Goal: Information Seeking & Learning: Learn about a topic

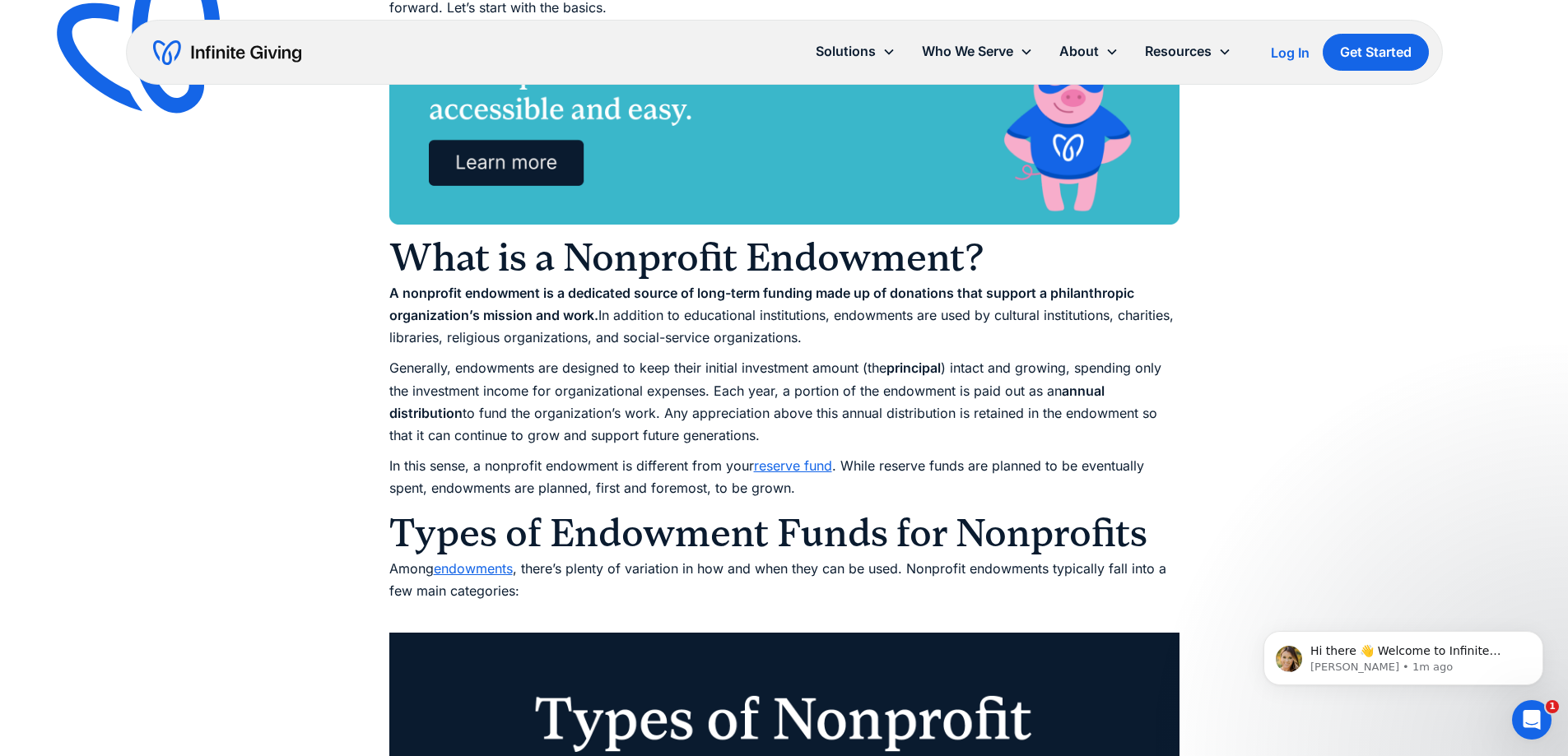
scroll to position [1317, 0]
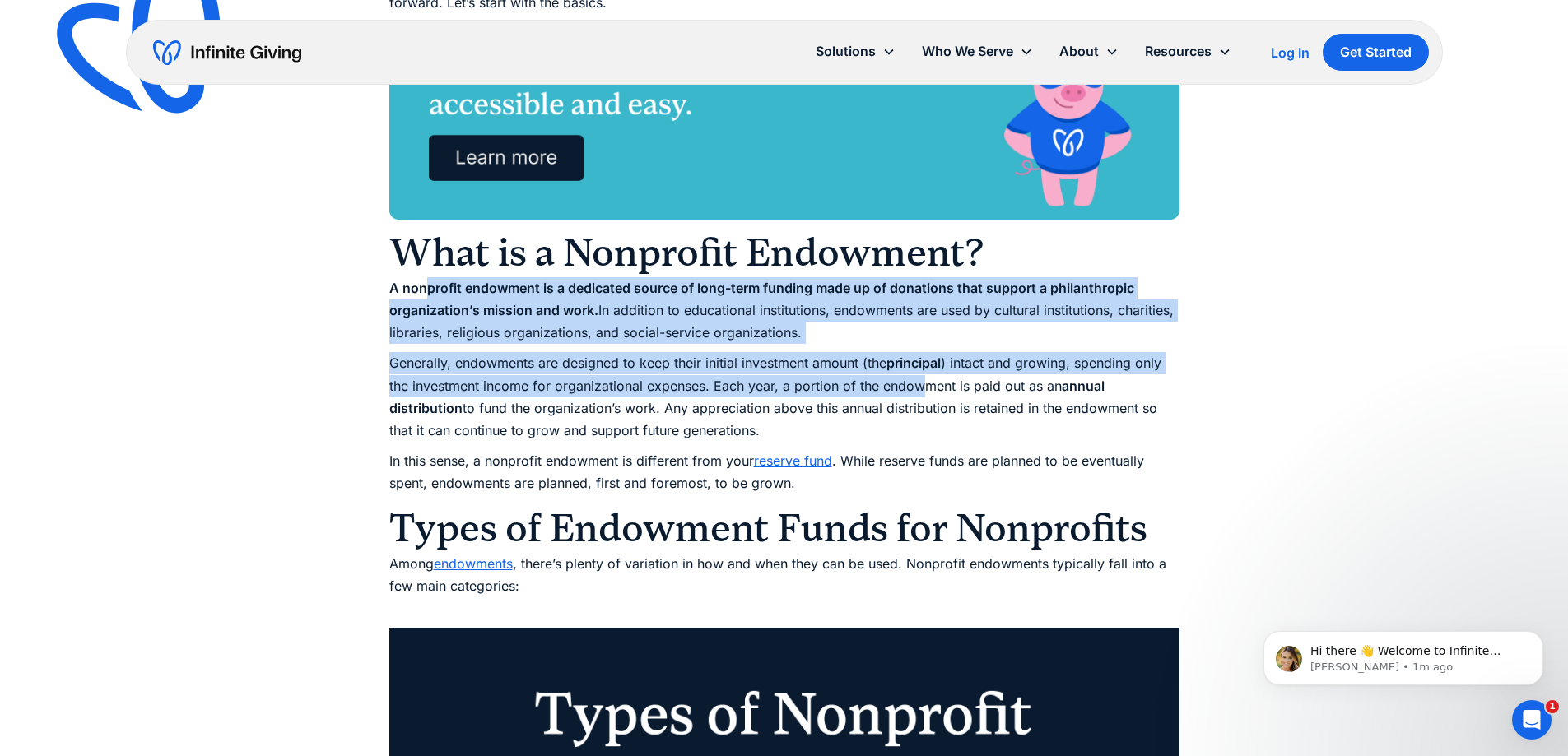
drag, startPoint x: 430, startPoint y: 295, endPoint x: 928, endPoint y: 394, distance: 507.7
click at [925, 395] on p "Generally, endowments are designed to keep their initial investment amount (the…" at bounding box center [784, 396] width 790 height 89
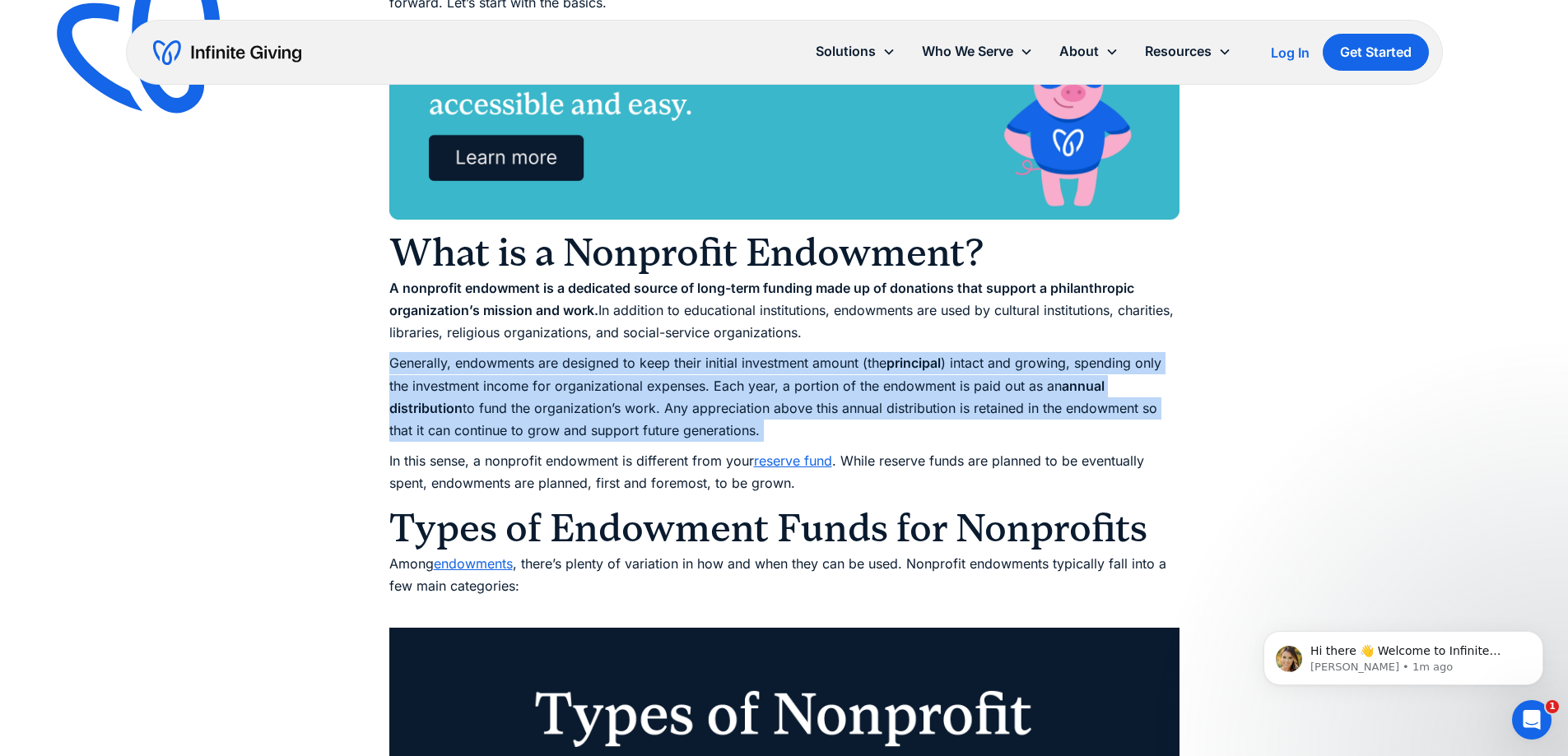
click at [925, 395] on p "Generally, endowments are designed to keep their initial investment amount (the…" at bounding box center [784, 396] width 790 height 89
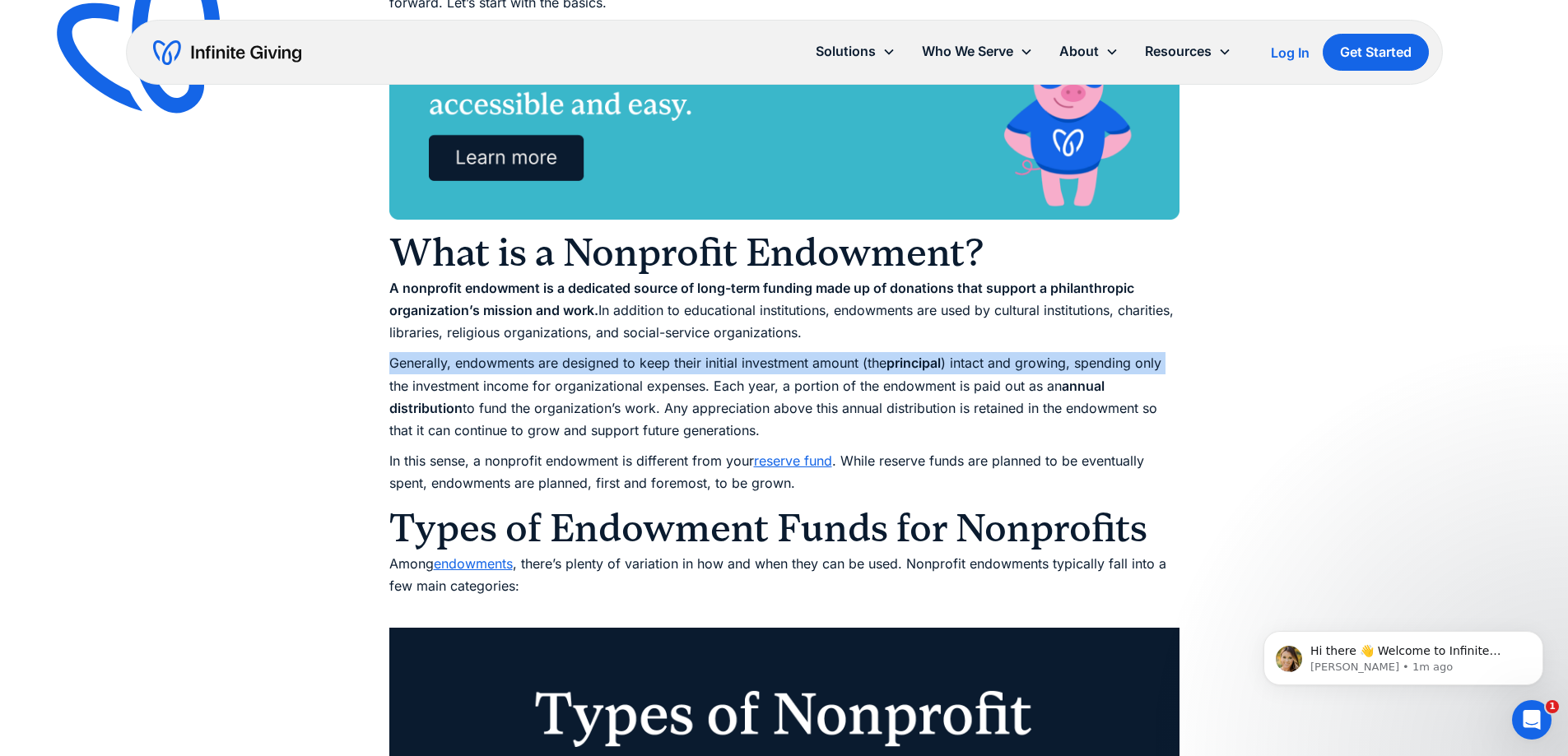
click at [389, 375] on p "Generally, endowments are designed to keep their initial investment amount (the…" at bounding box center [784, 396] width 790 height 89
click at [389, 365] on p "Generally, endowments are designed to keep their initial investment amount (the…" at bounding box center [784, 396] width 790 height 89
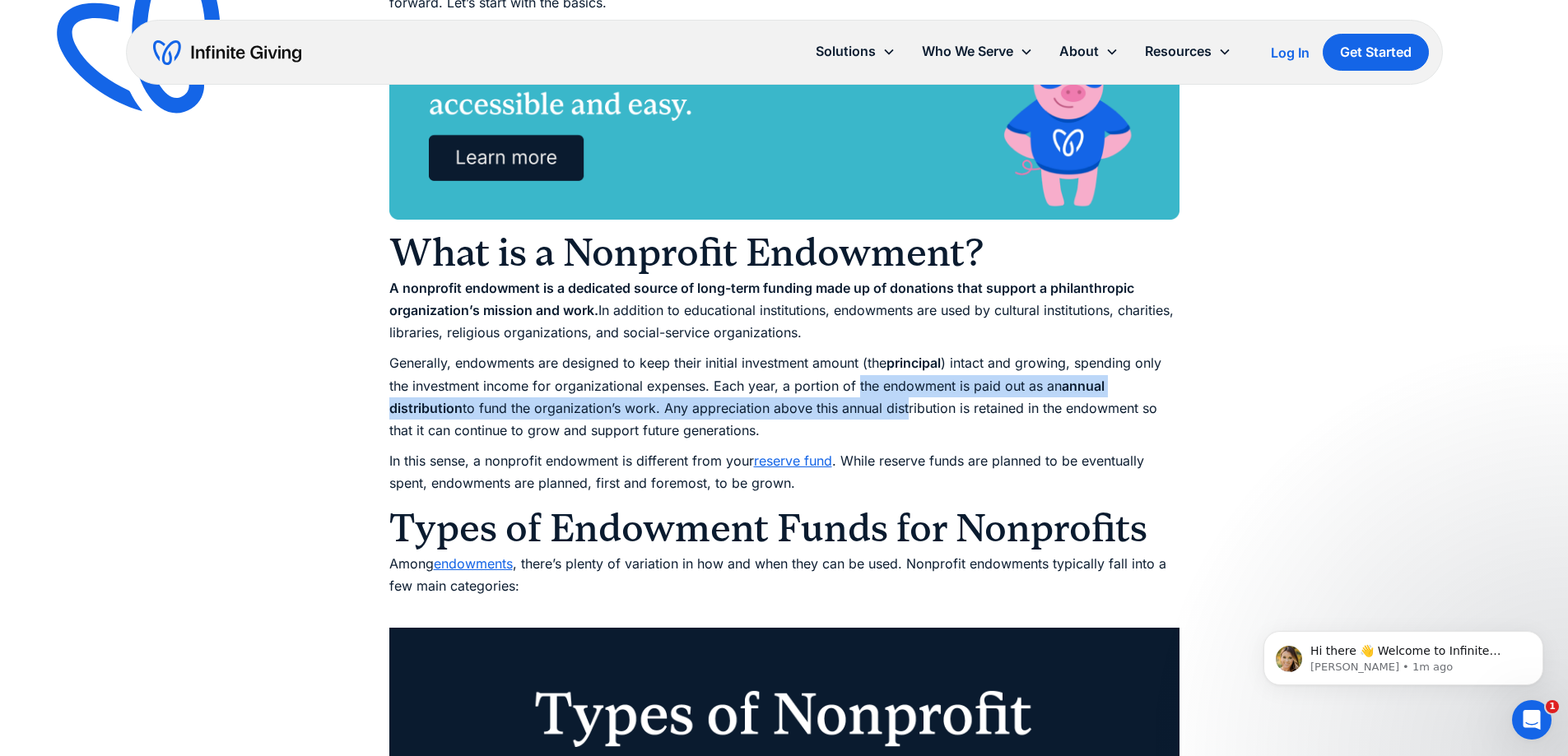
drag, startPoint x: 857, startPoint y: 380, endPoint x: 903, endPoint y: 407, distance: 53.3
click at [903, 407] on p "Generally, endowments are designed to keep their initial investment amount (the…" at bounding box center [784, 396] width 790 height 89
click at [749, 408] on p "Generally, endowments are designed to keep their initial investment amount (the…" at bounding box center [784, 396] width 790 height 89
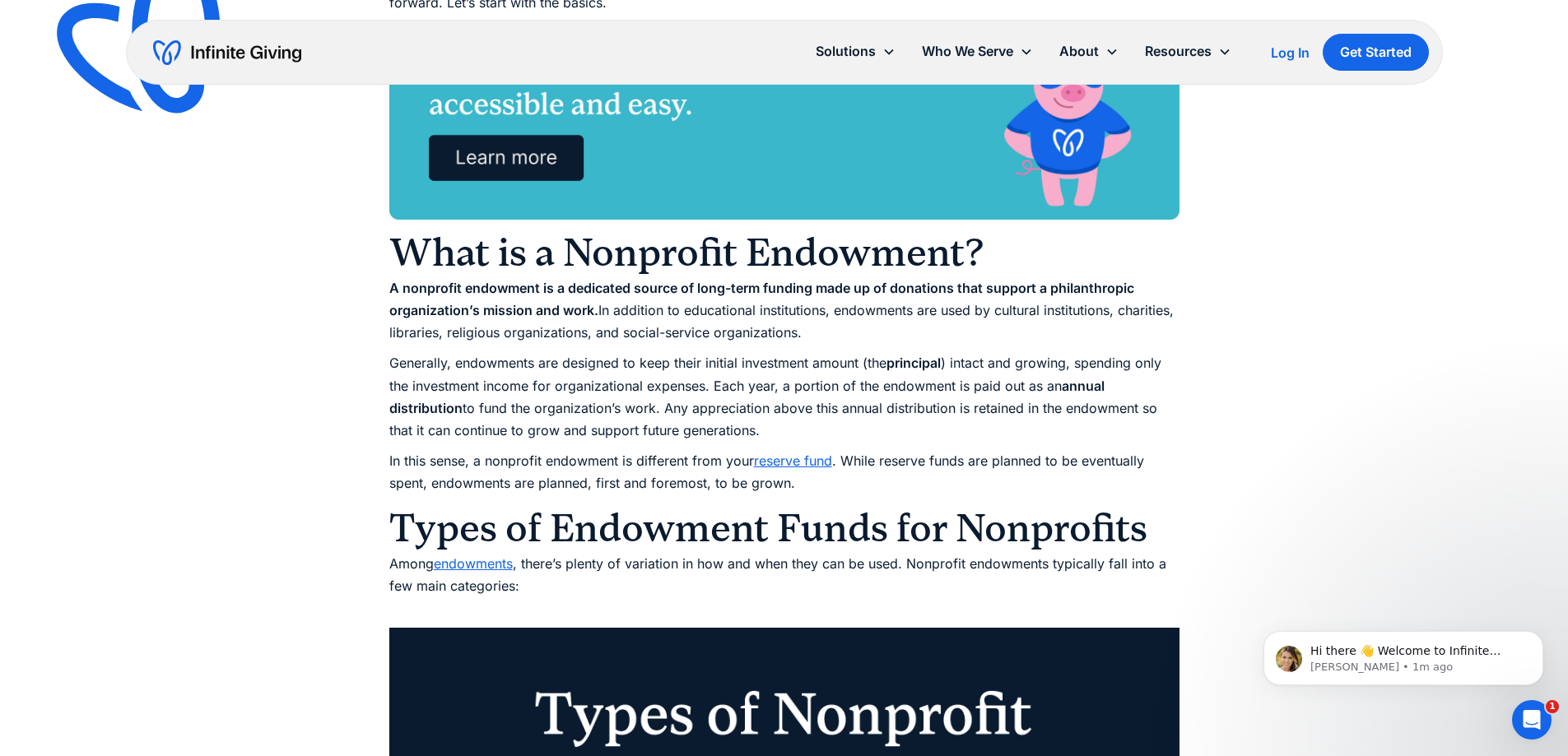
click at [751, 393] on p "Generally, endowments are designed to keep their initial investment amount (the…" at bounding box center [784, 396] width 790 height 89
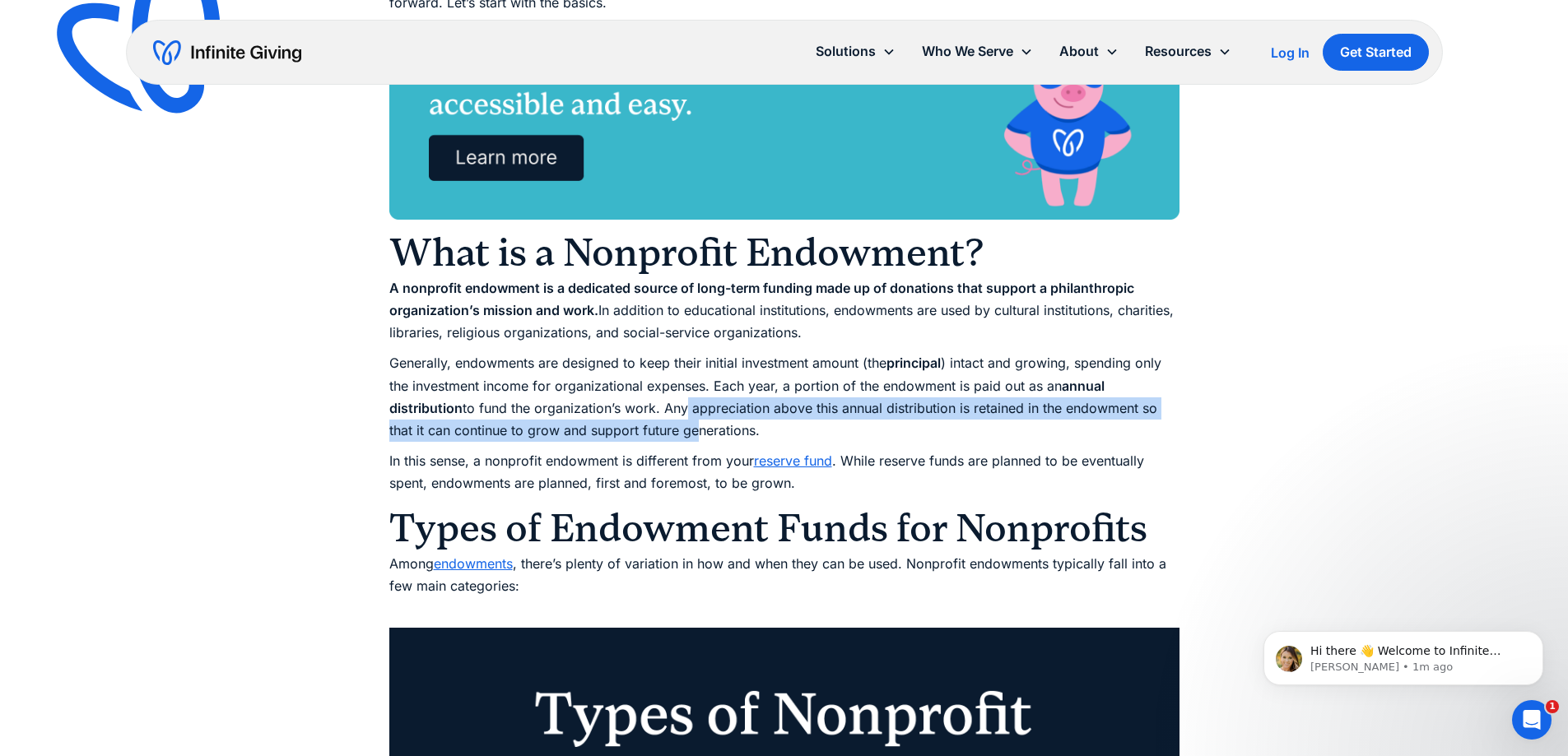
drag, startPoint x: 679, startPoint y: 404, endPoint x: 693, endPoint y: 427, distance: 26.9
click at [693, 427] on p "Generally, endowments are designed to keep their initial investment amount (the…" at bounding box center [784, 396] width 790 height 89
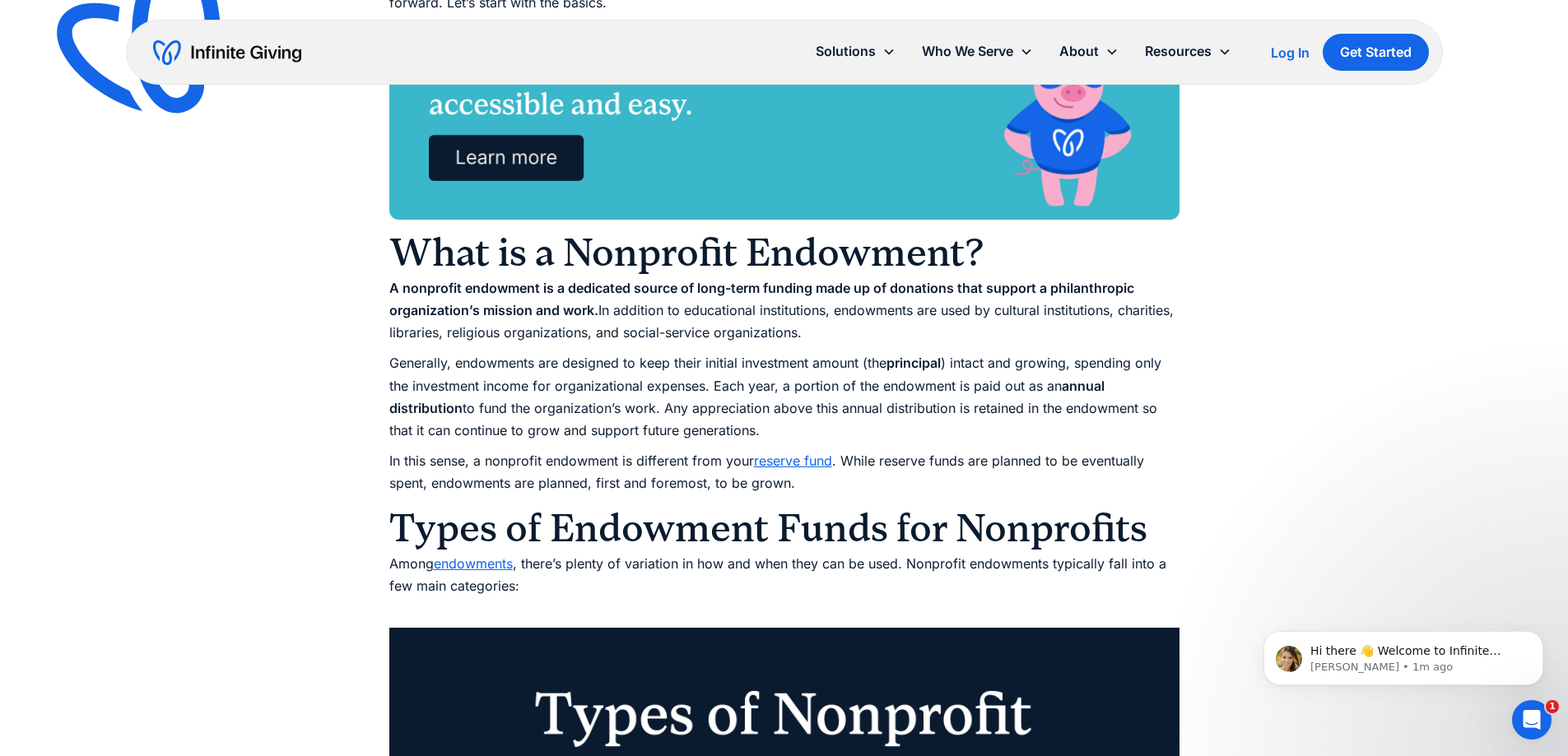
click at [637, 386] on p "Generally, endowments are designed to keep their initial investment amount (the…" at bounding box center [784, 396] width 790 height 89
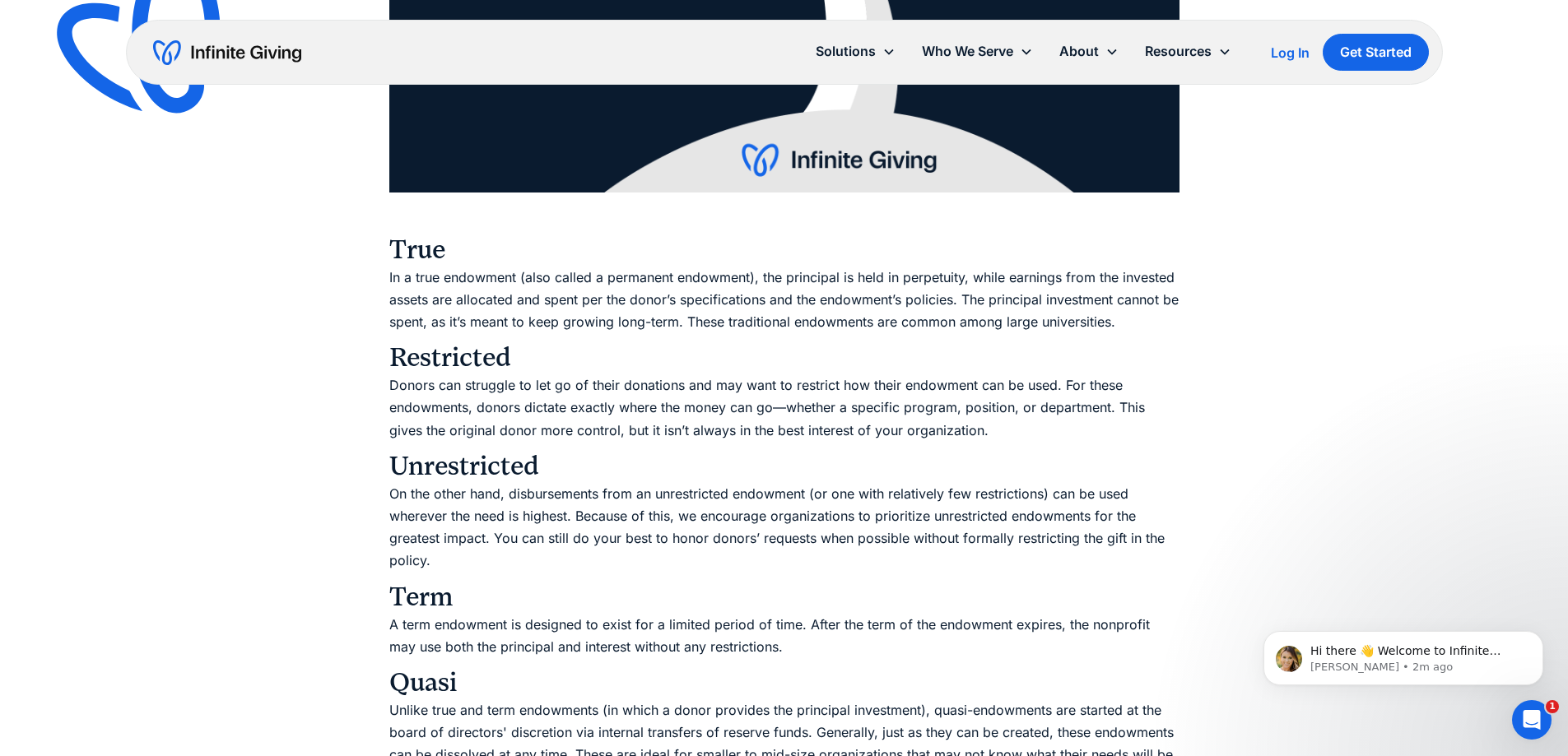
scroll to position [2632, 0]
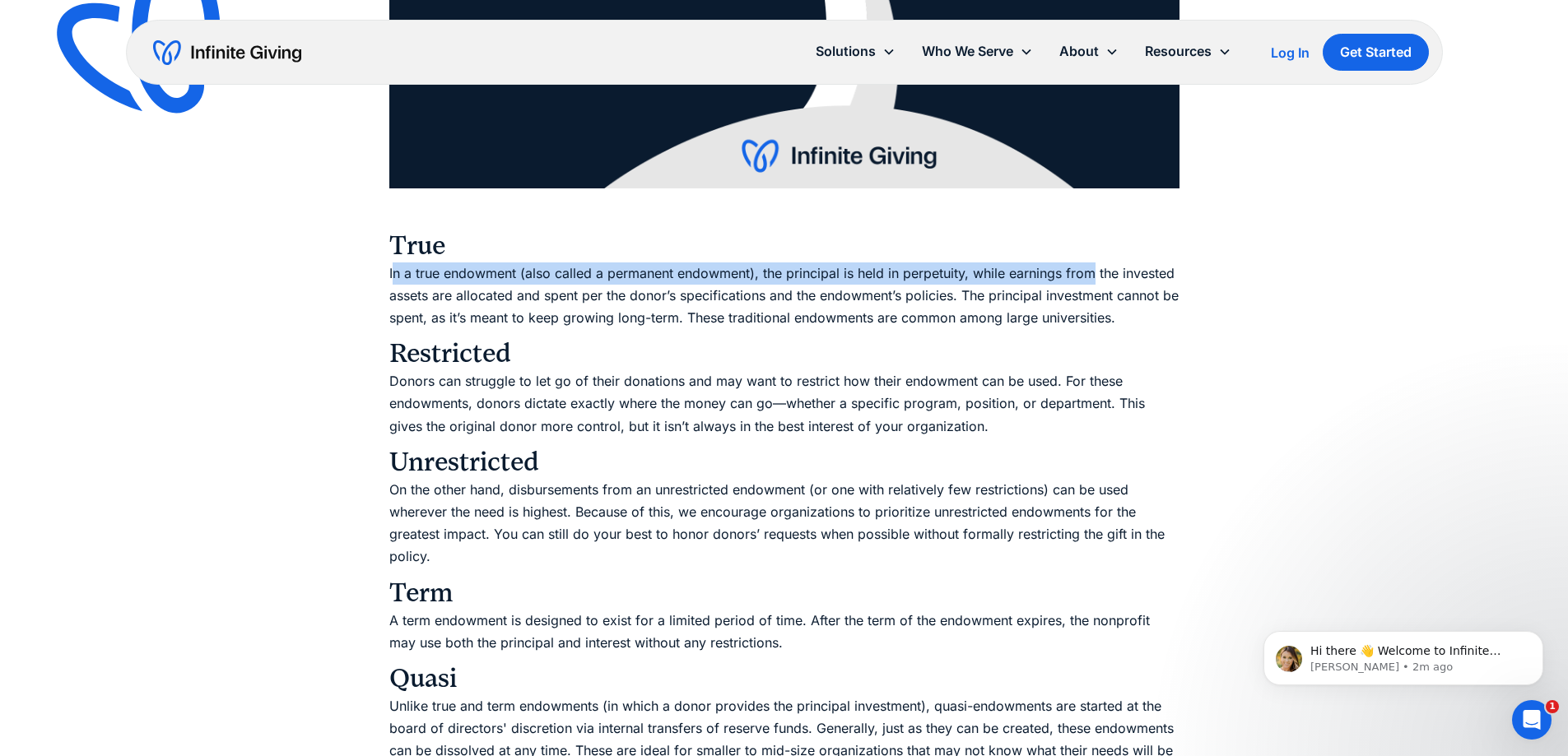
drag, startPoint x: 391, startPoint y: 272, endPoint x: 1092, endPoint y: 277, distance: 701.0
click at [1092, 277] on p "In a true endowment (also called a permanent endowment), the principal is held …" at bounding box center [784, 296] width 790 height 68
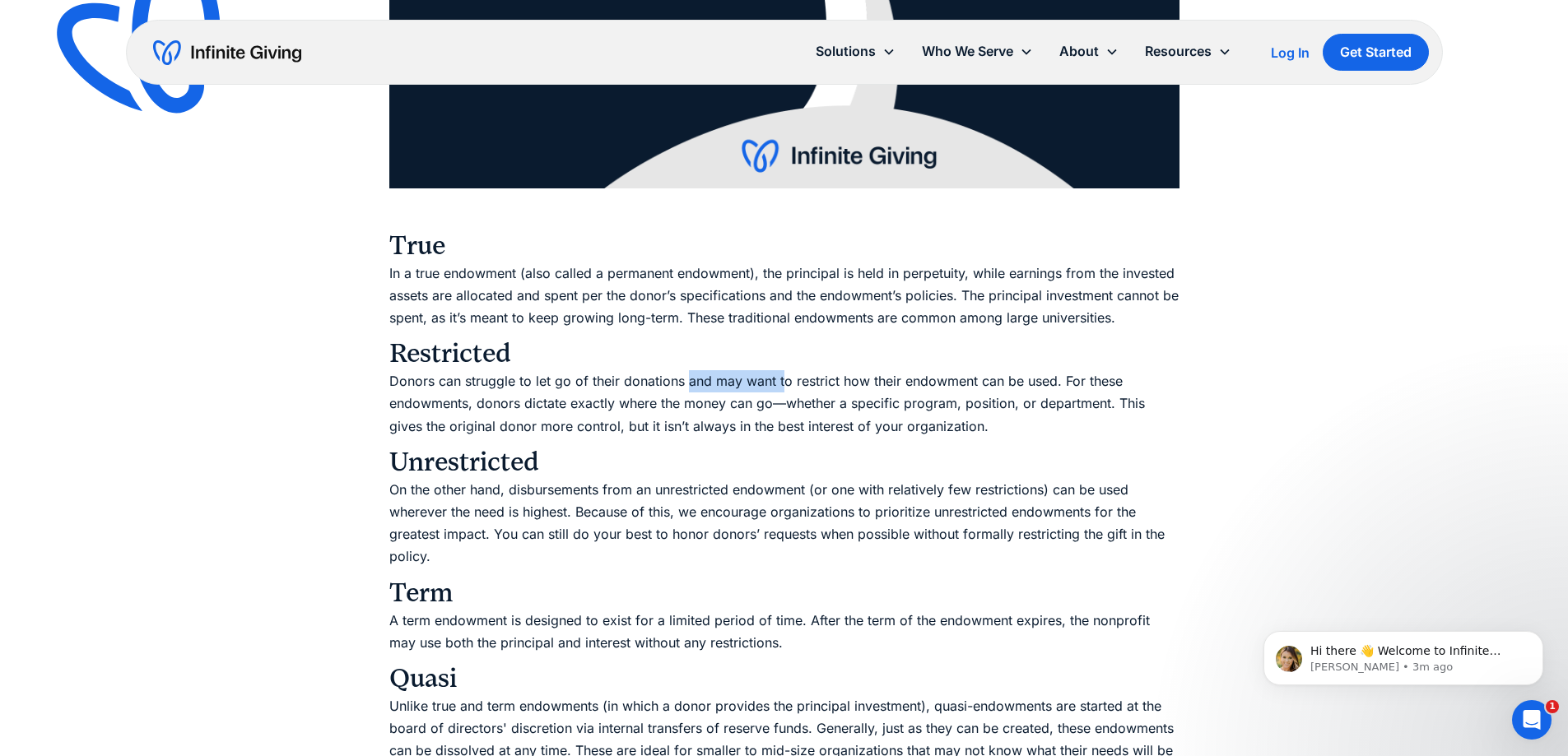
drag, startPoint x: 685, startPoint y: 388, endPoint x: 781, endPoint y: 383, distance: 96.1
click at [781, 383] on p "Donors can struggle to let go of their donations and may want to restrict how t…" at bounding box center [784, 404] width 790 height 68
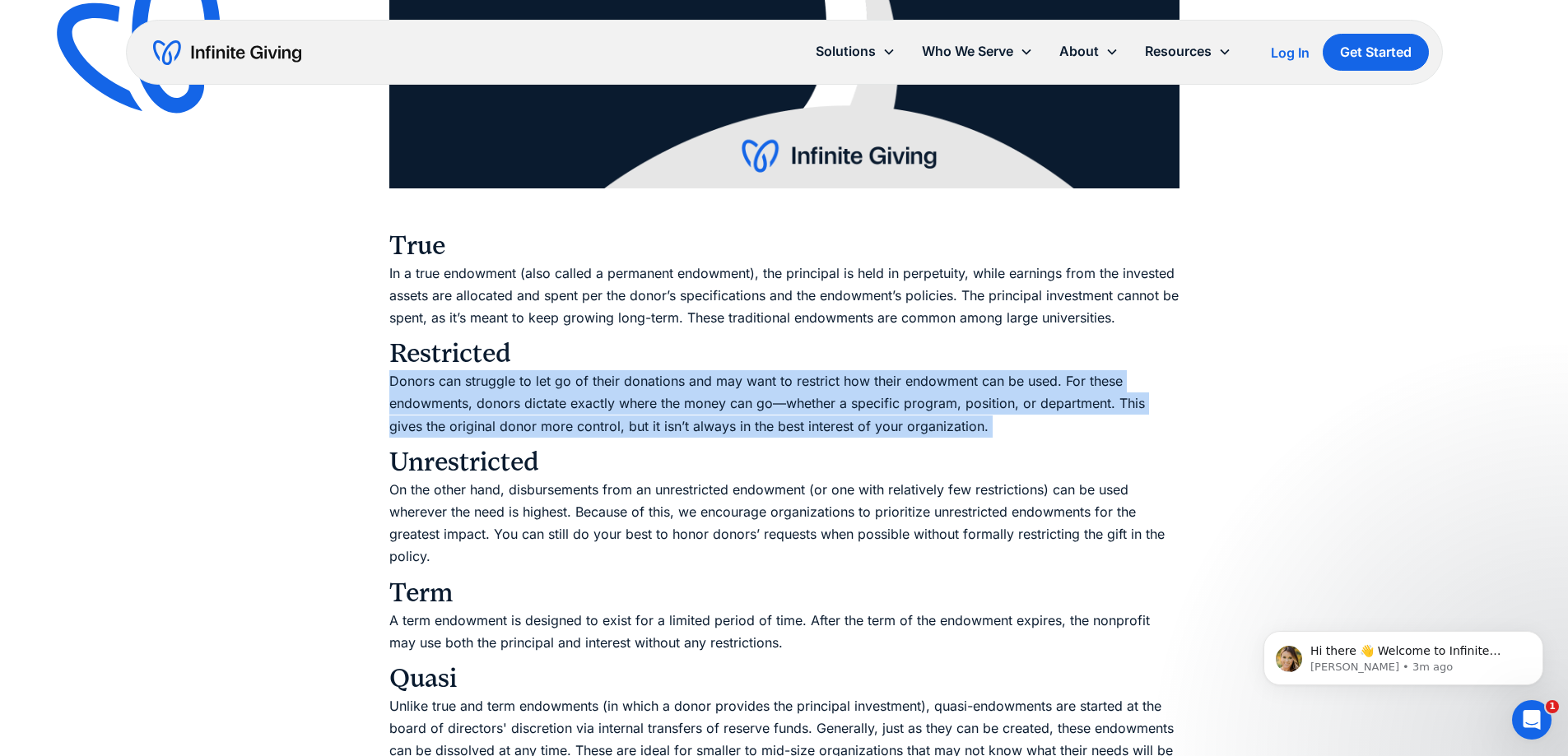
click at [781, 383] on p "Donors can struggle to let go of their donations and may want to restrict how t…" at bounding box center [784, 404] width 790 height 68
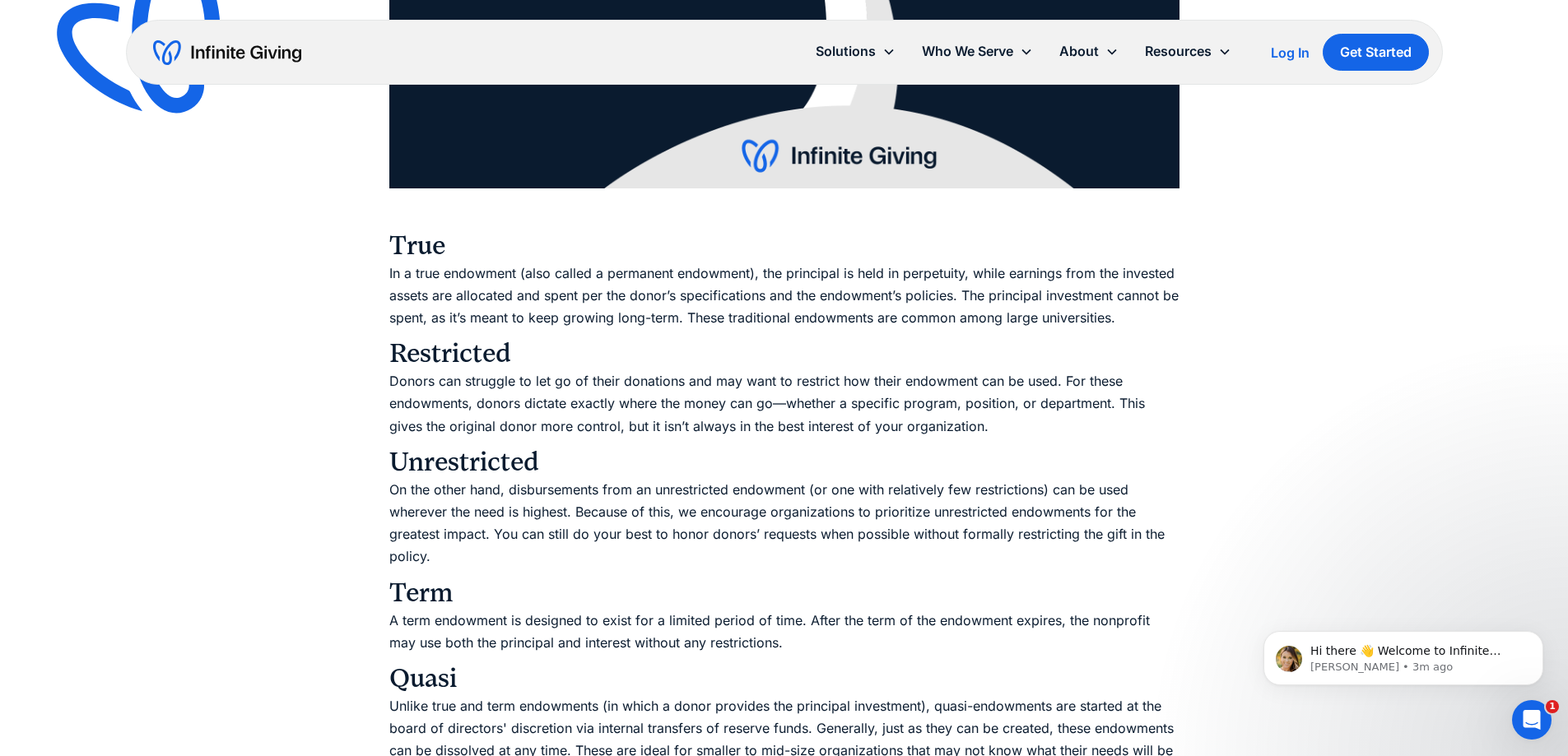
click at [657, 394] on p "Donors can struggle to let go of their donations and may want to restrict how t…" at bounding box center [784, 404] width 790 height 68
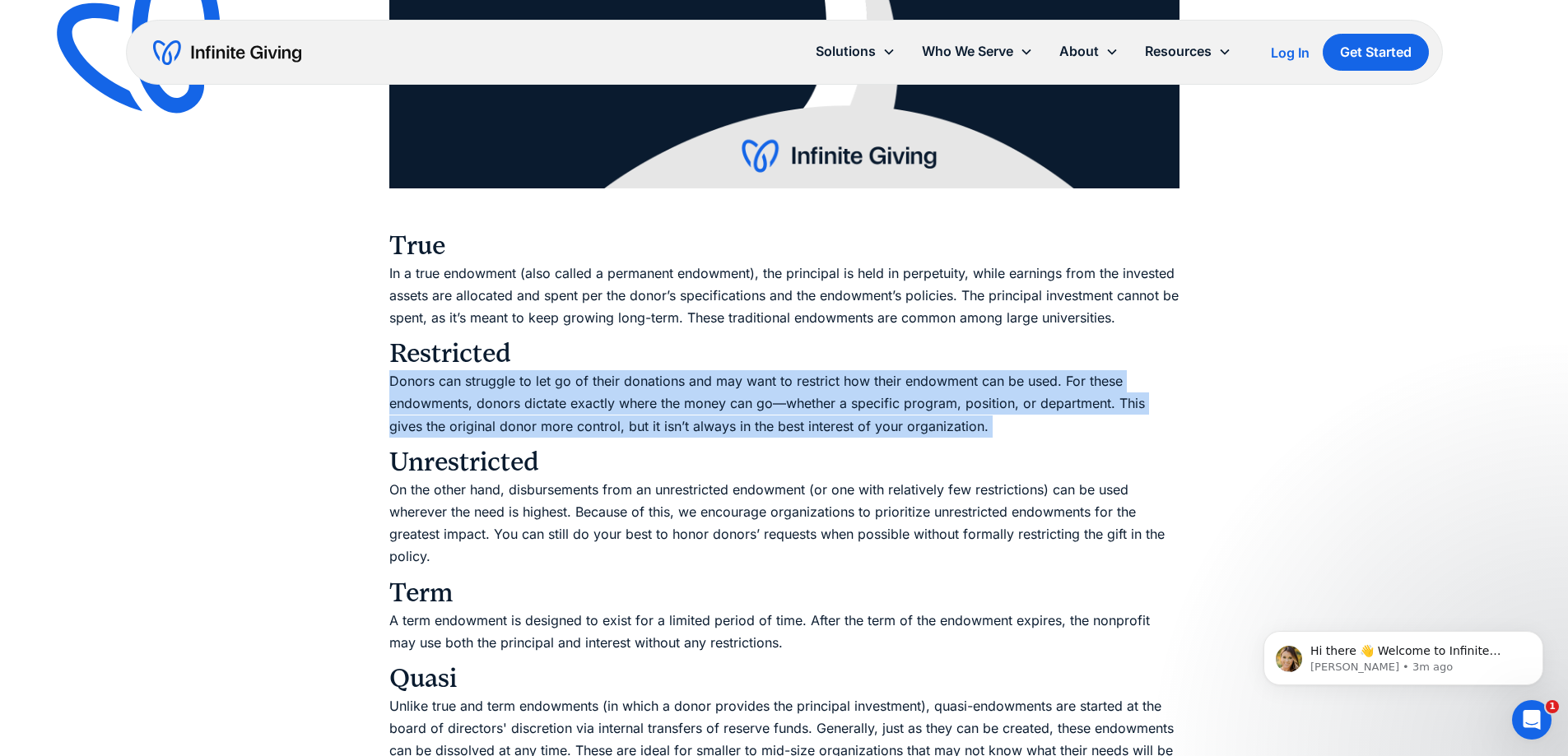
click at [657, 394] on p "Donors can struggle to let go of their donations and may want to restrict how t…" at bounding box center [784, 404] width 790 height 68
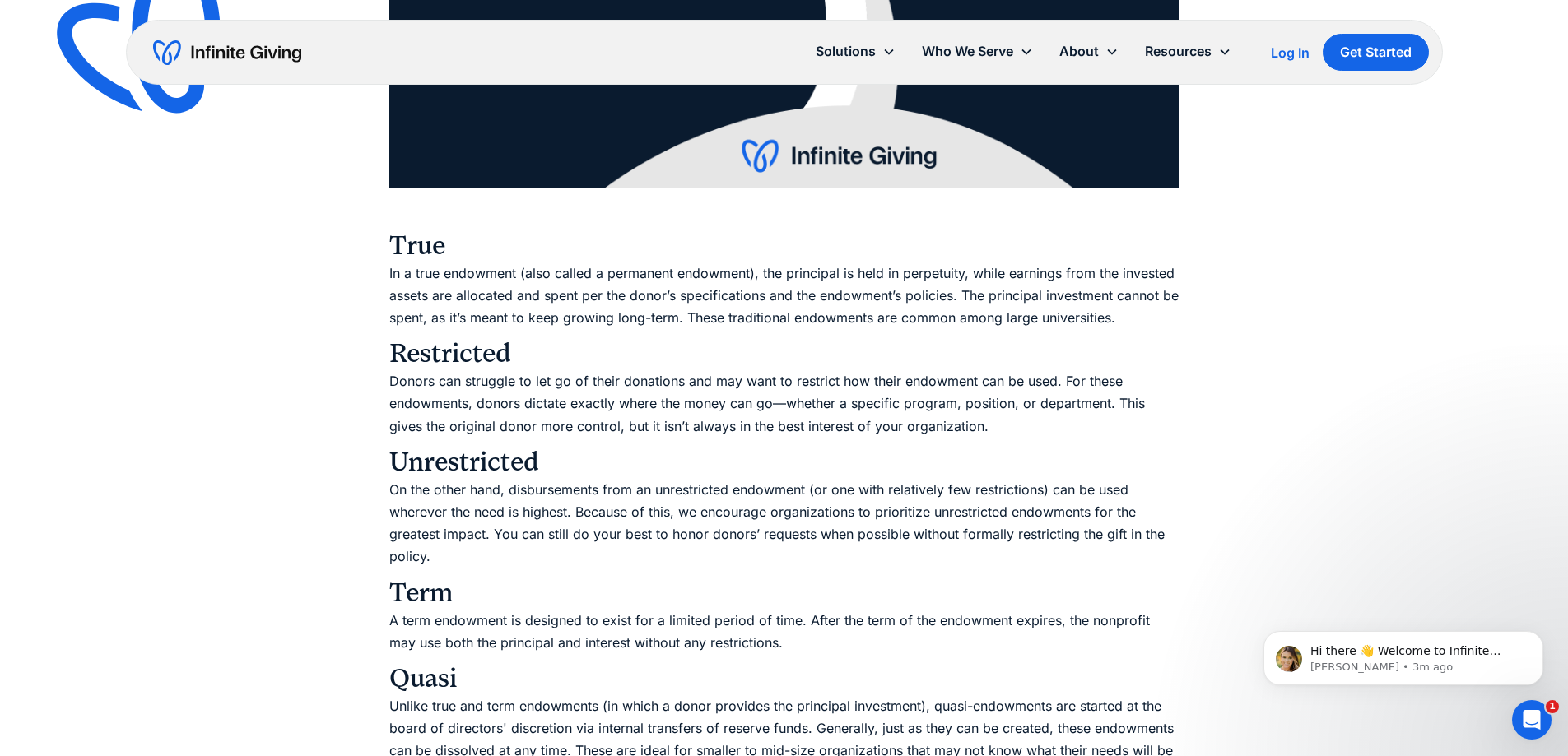
click at [657, 394] on p "Donors can struggle to let go of their donations and may want to restrict how t…" at bounding box center [784, 404] width 790 height 68
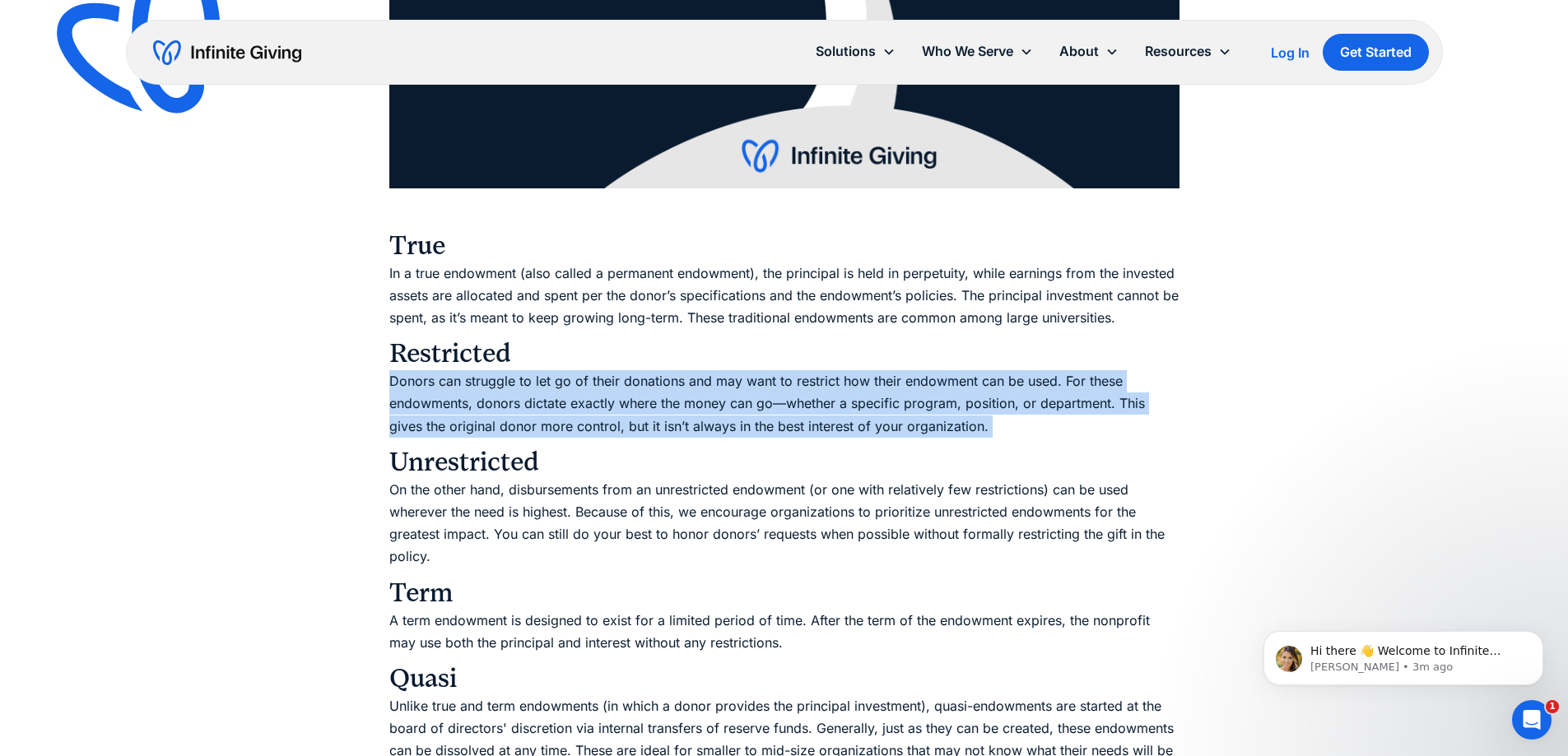
click at [657, 394] on p "Donors can struggle to let go of their donations and may want to restrict how t…" at bounding box center [784, 404] width 790 height 68
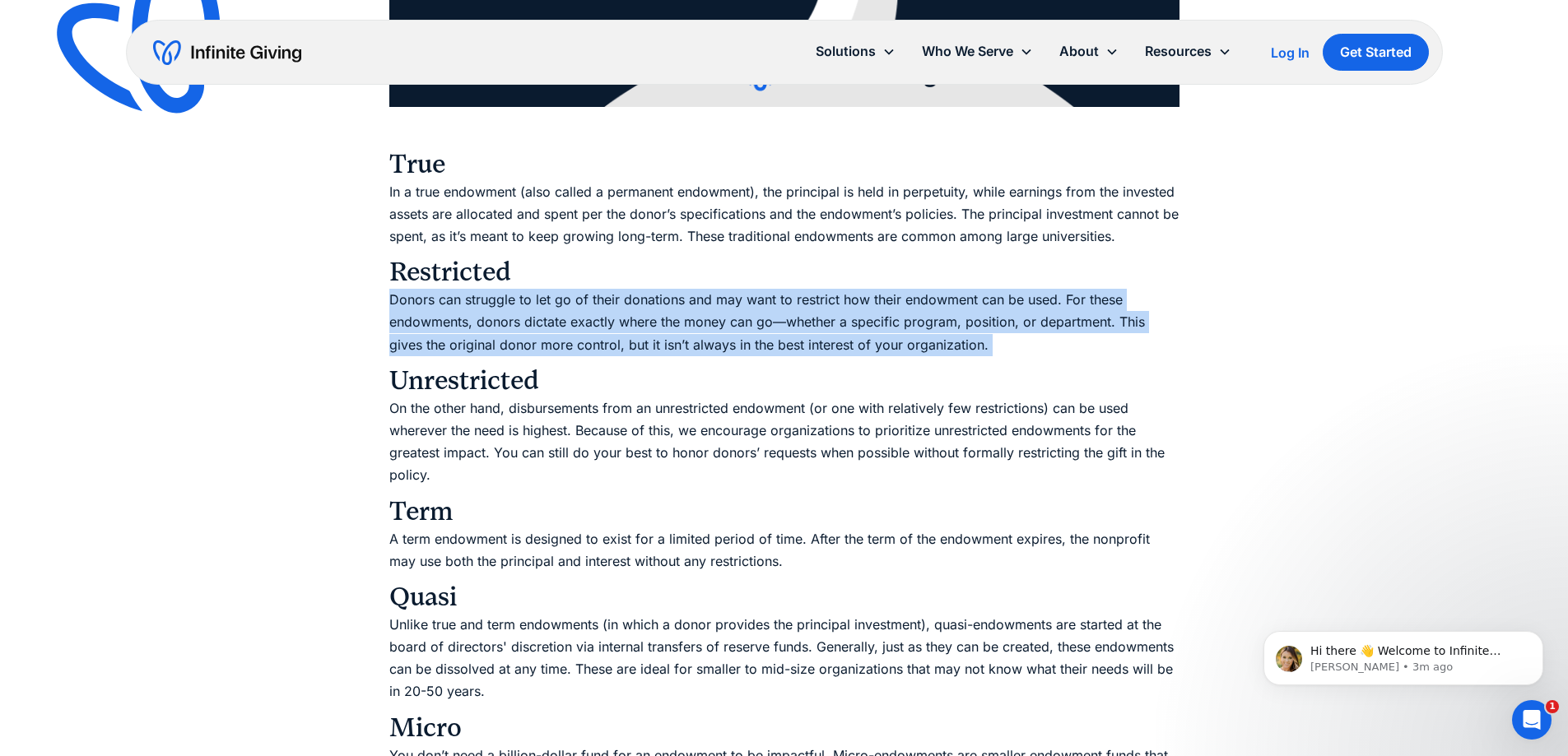
scroll to position [2714, 0]
click at [686, 333] on p "Donors can struggle to let go of their donations and may want to restrict how t…" at bounding box center [784, 322] width 790 height 68
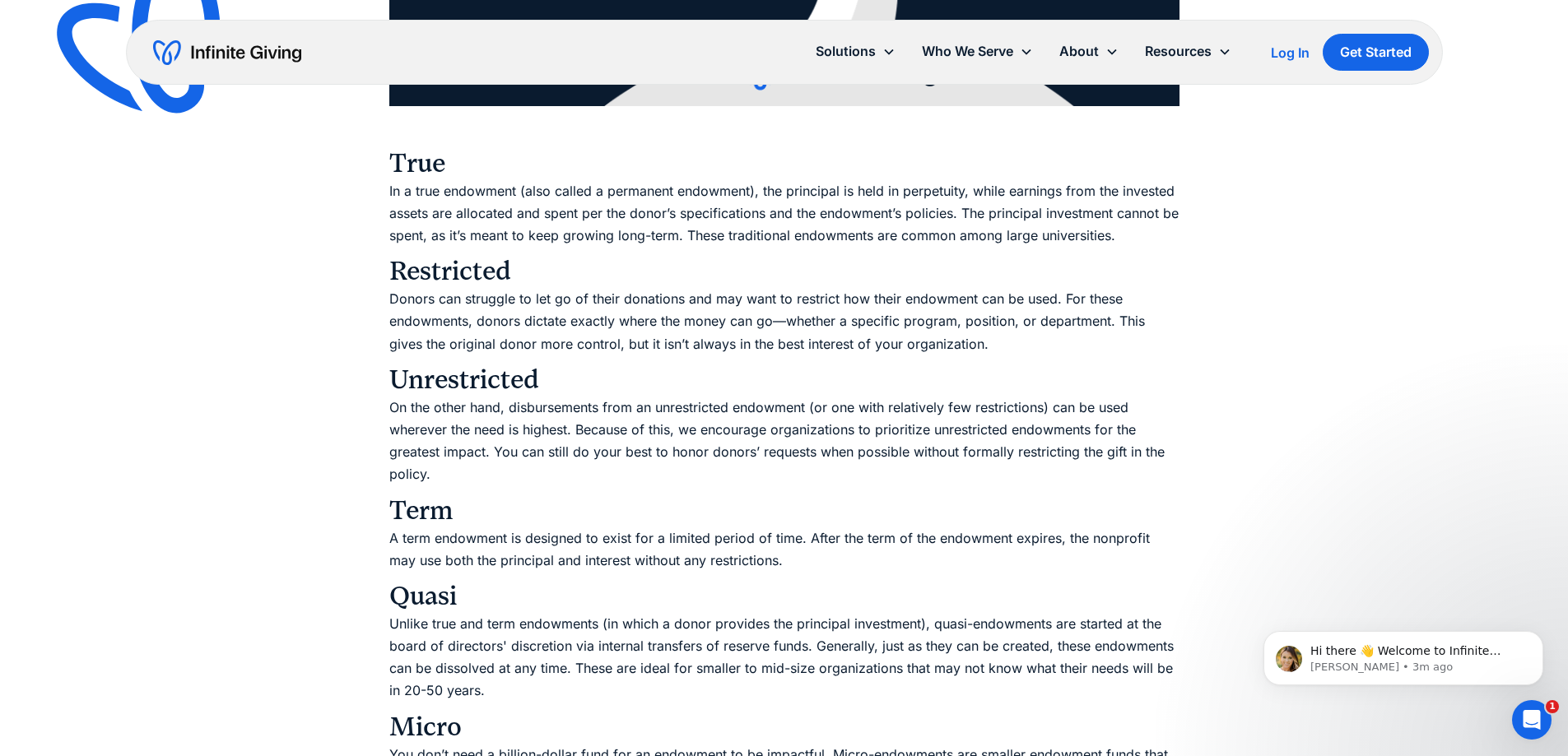
click at [633, 412] on p "On the other hand, disbursements from an unrestricted endowment (or one with re…" at bounding box center [784, 441] width 790 height 89
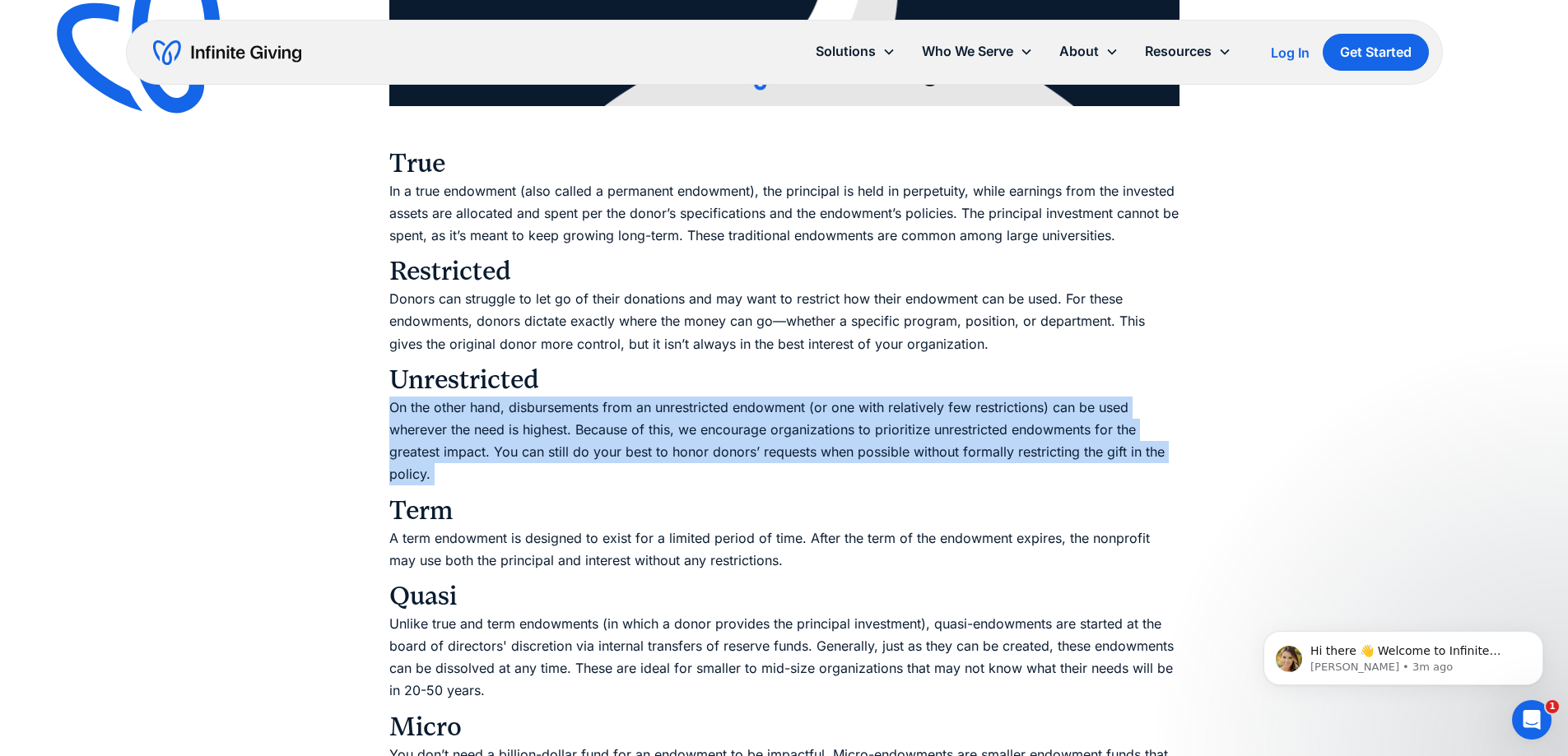
click at [633, 412] on p "On the other hand, disbursements from an unrestricted endowment (or one with re…" at bounding box center [784, 441] width 790 height 89
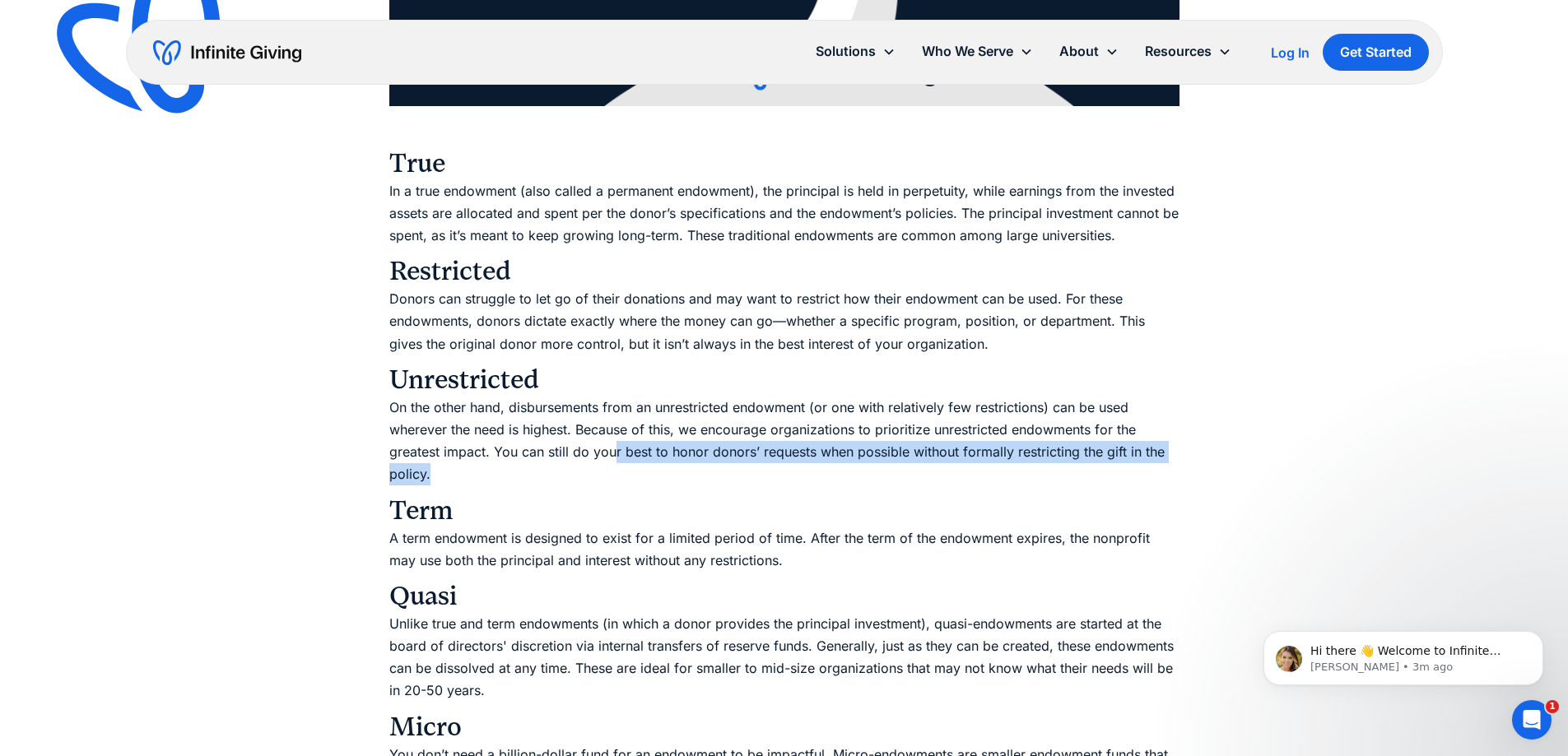
drag, startPoint x: 614, startPoint y: 446, endPoint x: 652, endPoint y: 473, distance: 46.6
click at [652, 473] on p "On the other hand, disbursements from an unrestricted endowment (or one with re…" at bounding box center [784, 441] width 790 height 89
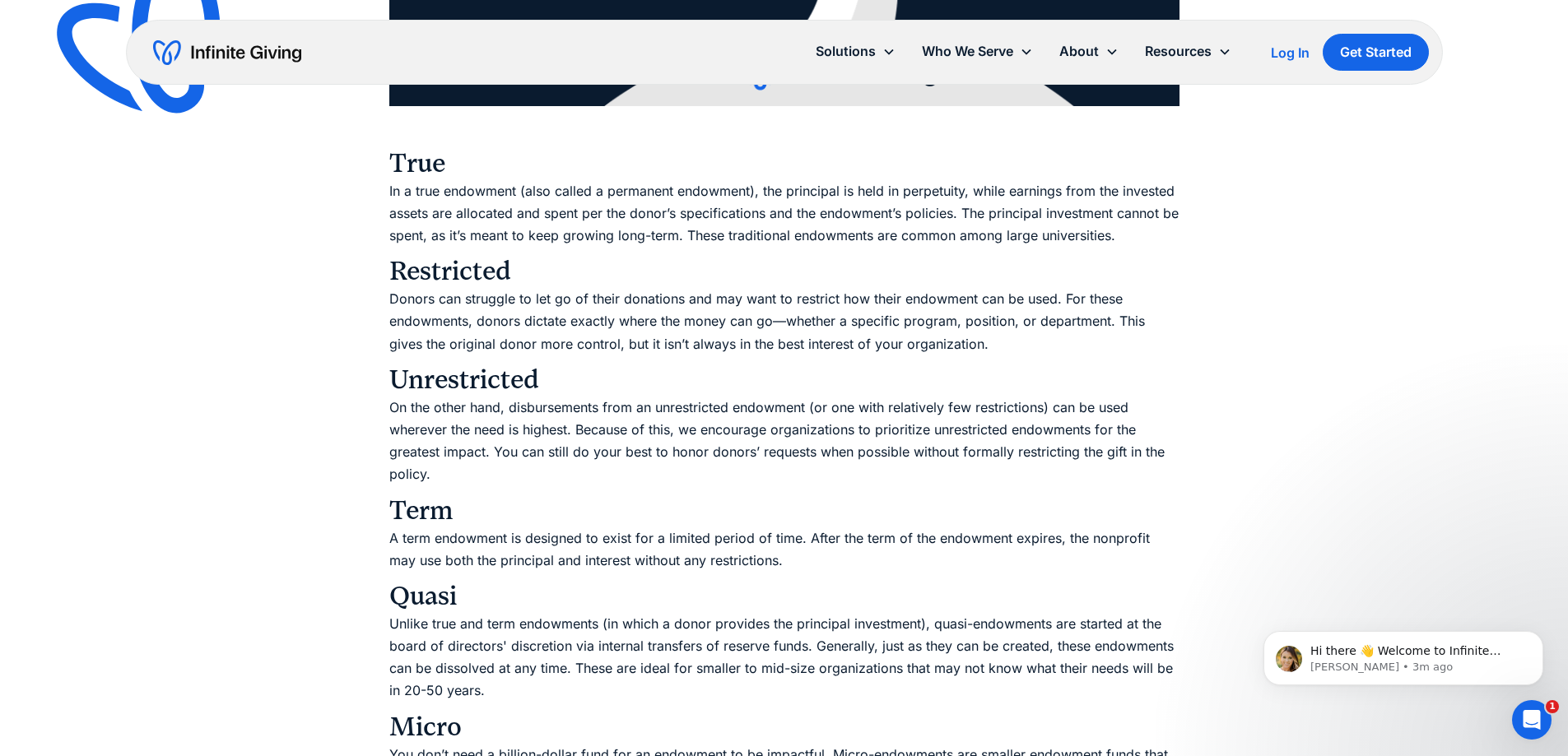
click at [621, 406] on p "On the other hand, disbursements from an unrestricted endowment (or one with re…" at bounding box center [784, 441] width 790 height 89
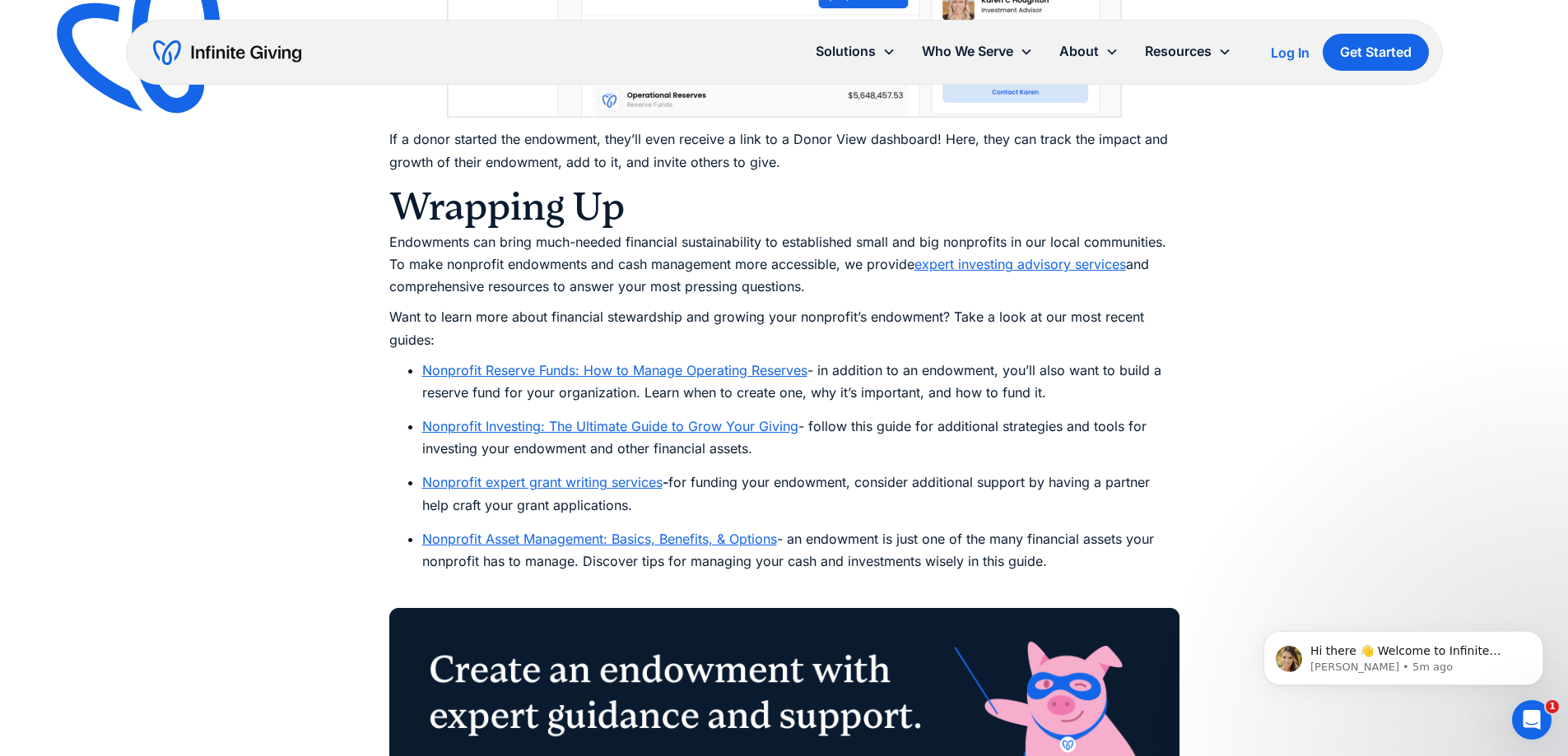
scroll to position [9295, 0]
